Goal: Information Seeking & Learning: Learn about a topic

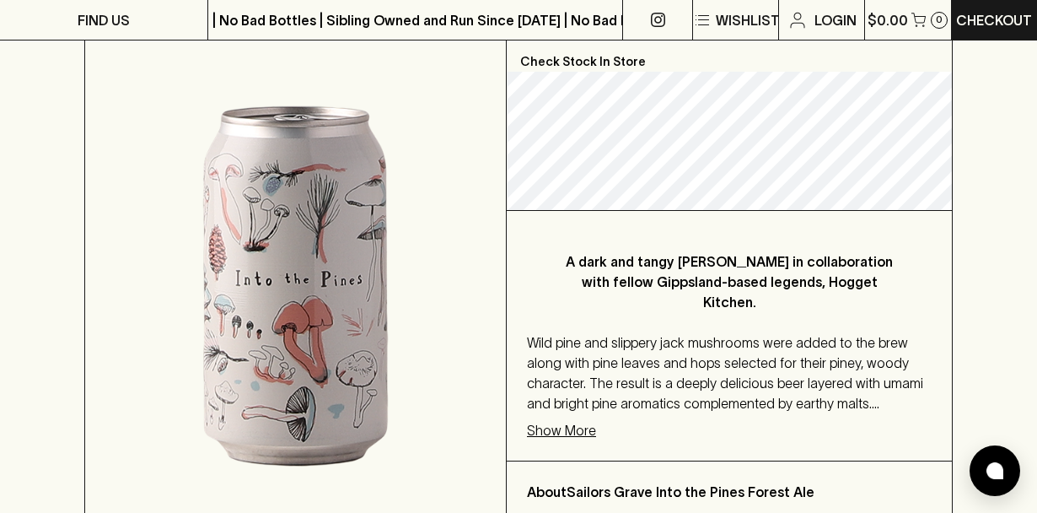
scroll to position [366, 0]
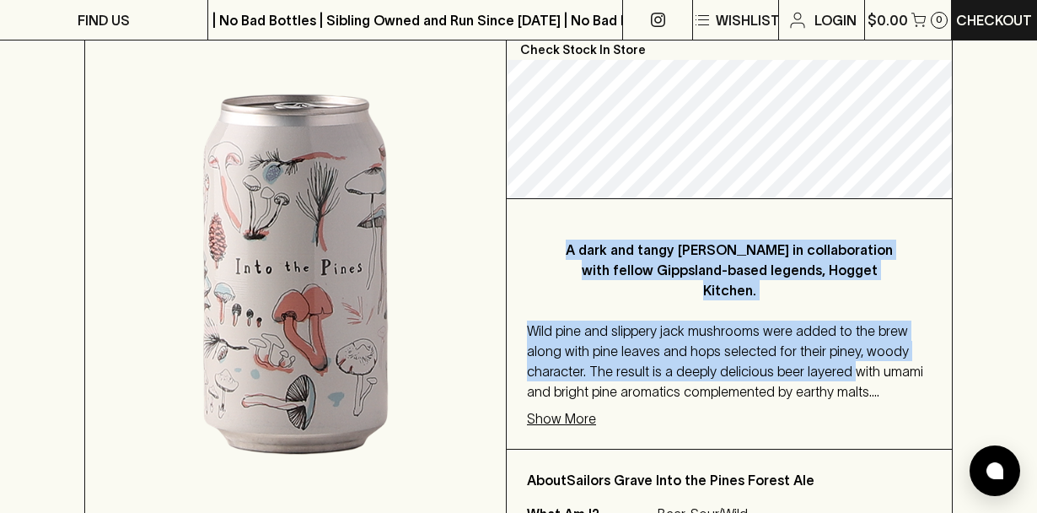
drag, startPoint x: 568, startPoint y: 251, endPoint x: 849, endPoint y: 372, distance: 305.6
click at [849, 372] on div "A dark and tangy [PERSON_NAME] in collaboration with fellow Gippsland-based leg…" at bounding box center [729, 324] width 445 height 250
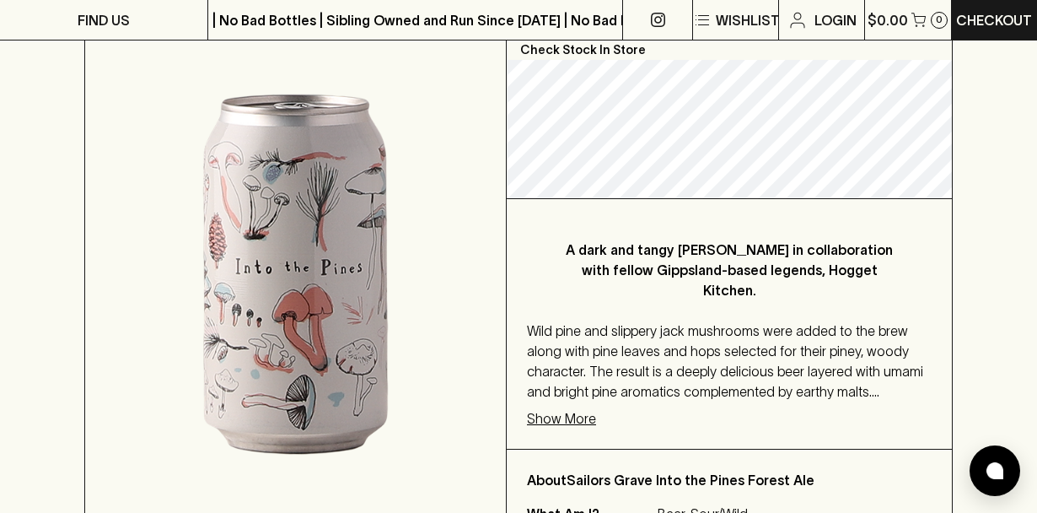
click at [589, 417] on p "Show More" at bounding box center [561, 418] width 69 height 20
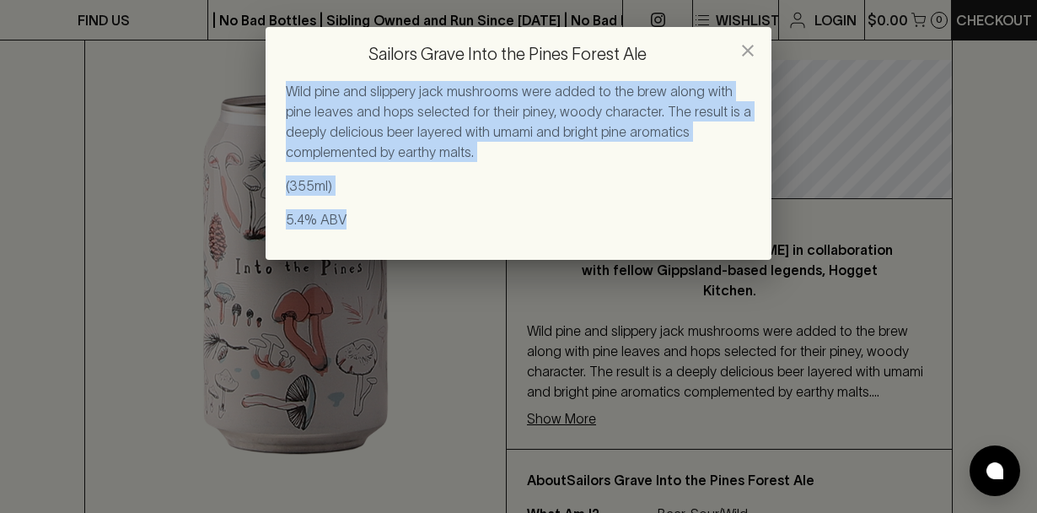
drag, startPoint x: 356, startPoint y: 214, endPoint x: 275, endPoint y: 80, distance: 156.6
click at [275, 80] on div "Sailors Grave Into the Pines Forest Ale Wild pine and slippery jack mushrooms w…" at bounding box center [519, 143] width 506 height 233
copy div "Wild pine and slippery jack mushrooms were added to the brew along with pine le…"
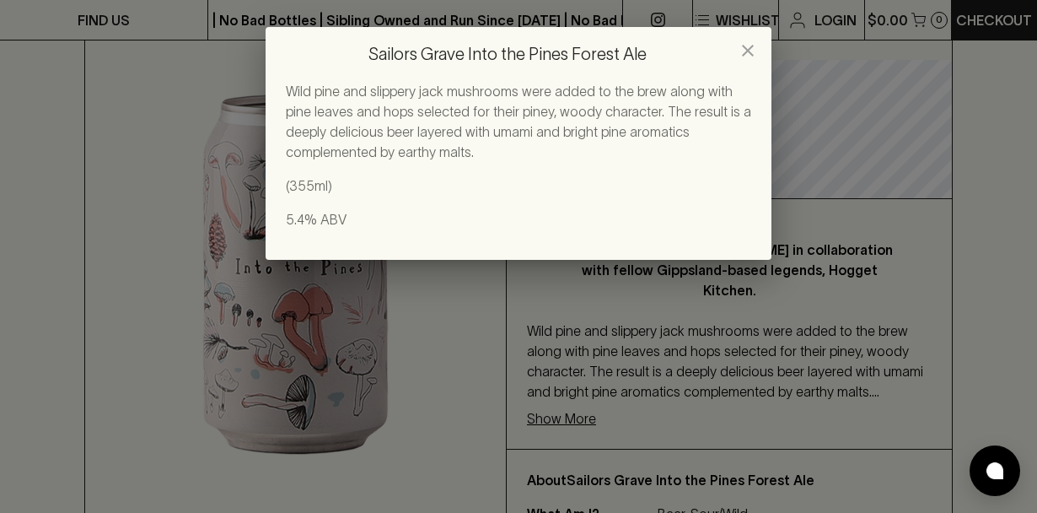
click at [842, 270] on div "Sailors Grave Into the Pines Forest Ale Wild pine and slippery jack mushrooms w…" at bounding box center [518, 256] width 1037 height 513
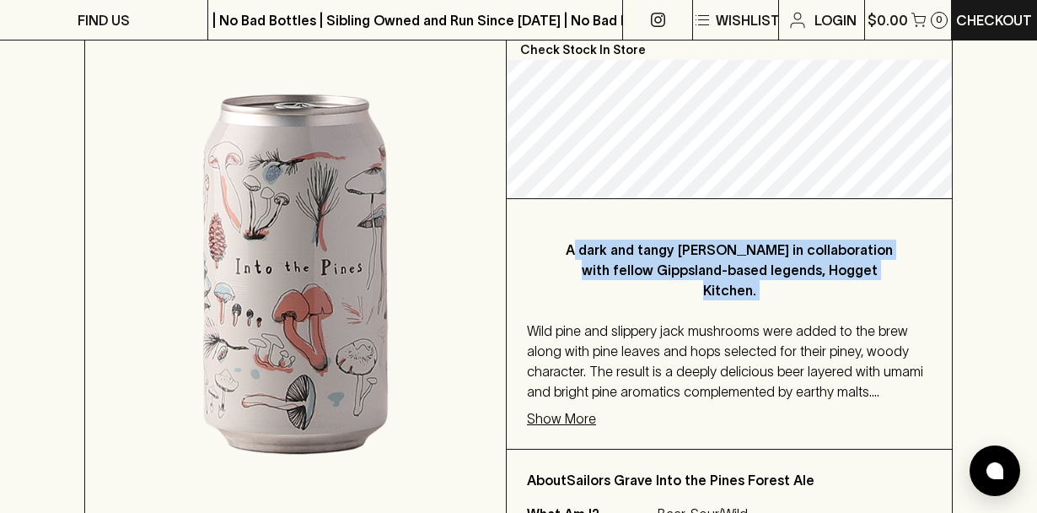
drag, startPoint x: 573, startPoint y: 248, endPoint x: 811, endPoint y: 301, distance: 244.5
click at [811, 301] on div "A dark and tangy [PERSON_NAME] in collaboration with fellow Gippsland-based leg…" at bounding box center [729, 324] width 445 height 250
click at [793, 301] on div "A dark and tangy [PERSON_NAME] in collaboration with fellow Gippsland-based leg…" at bounding box center [729, 324] width 445 height 250
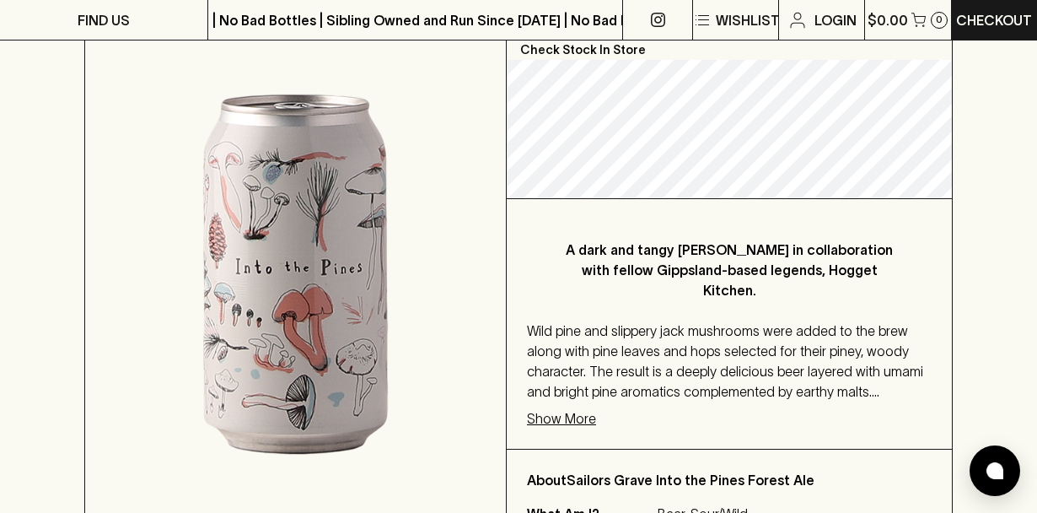
drag, startPoint x: 774, startPoint y: 293, endPoint x: 567, endPoint y: 247, distance: 212.4
click at [567, 247] on p "A dark and tangy [PERSON_NAME] in collaboration with fellow Gippsland-based leg…" at bounding box center [729, 269] width 337 height 61
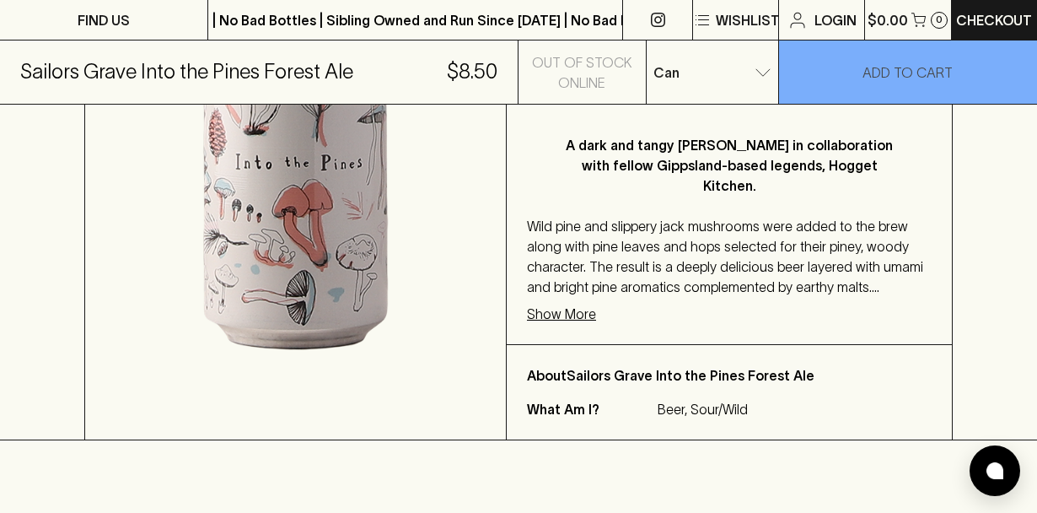
scroll to position [468, 0]
